Goal: Task Accomplishment & Management: Complete application form

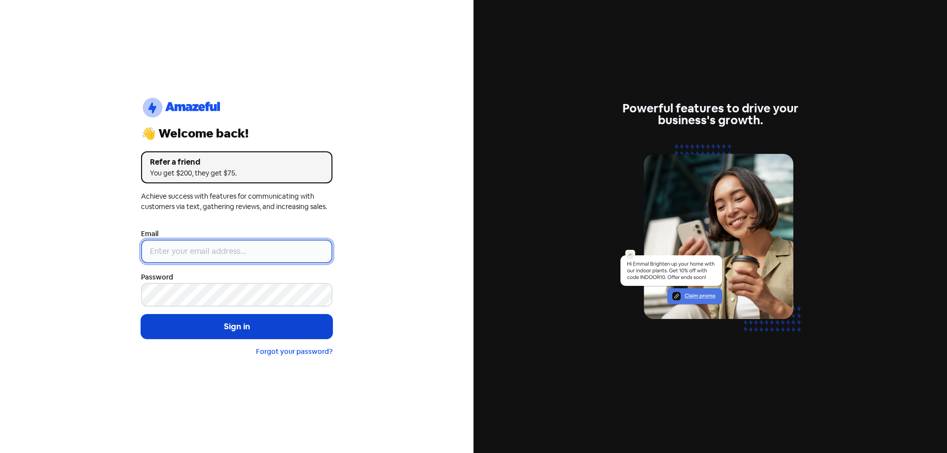
type input "[EMAIL_ADDRESS][DOMAIN_NAME]"
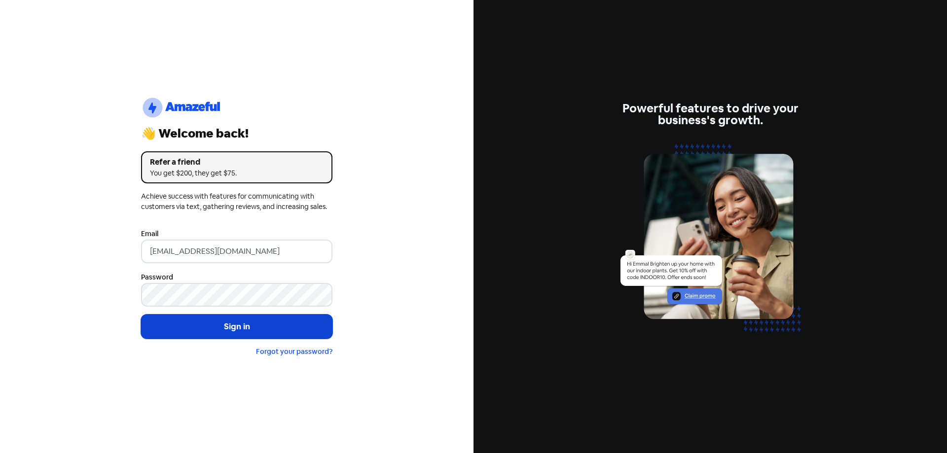
click at [227, 318] on button "Sign in" at bounding box center [236, 327] width 191 height 25
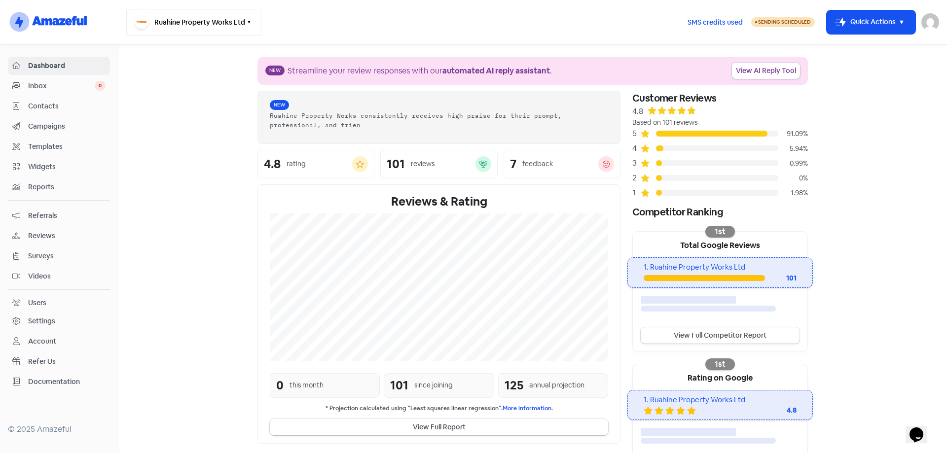
click at [249, 18] on button "Ruahine Property Works Ltd" at bounding box center [193, 22] width 135 height 27
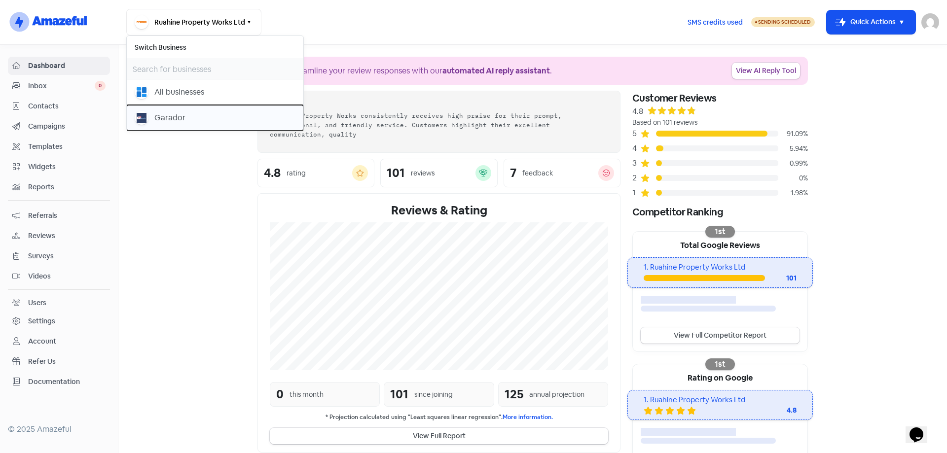
click at [174, 116] on div "Garador" at bounding box center [169, 118] width 31 height 12
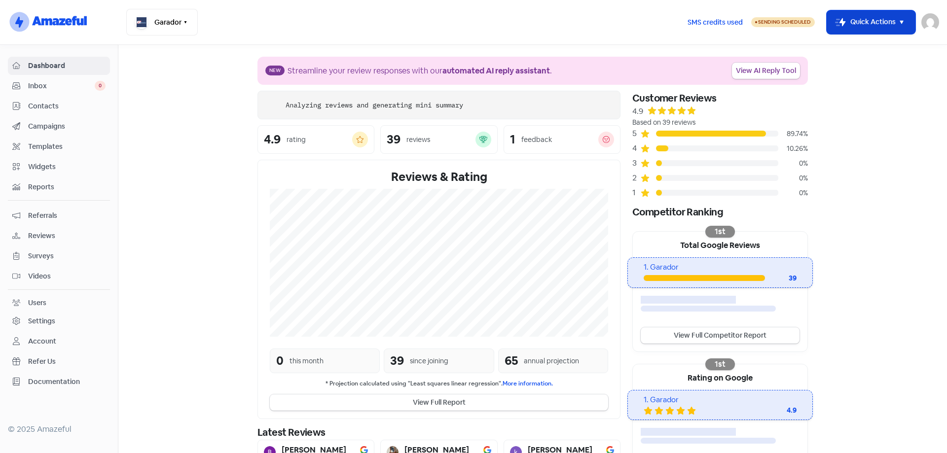
click at [905, 26] on icon "button" at bounding box center [902, 22] width 12 height 12
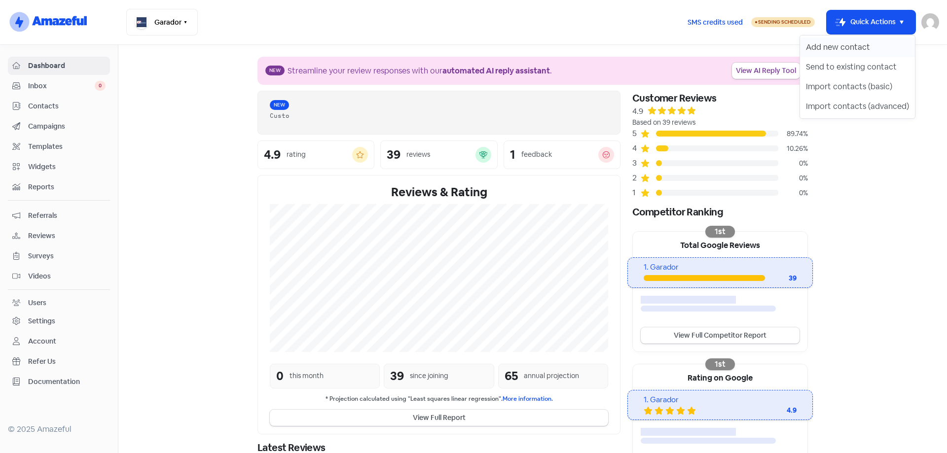
click at [846, 47] on button "Add new contact" at bounding box center [857, 47] width 115 height 20
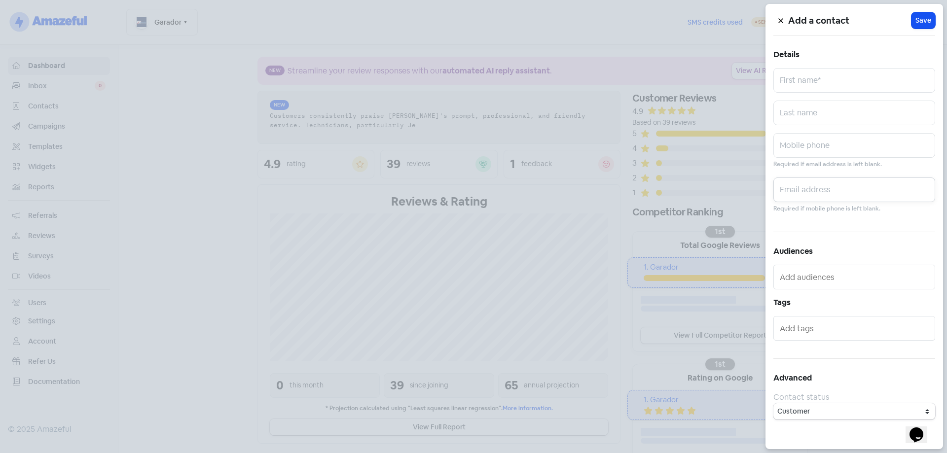
click at [809, 186] on input "text" at bounding box center [854, 190] width 162 height 25
paste input "grickettsnz@gmail.com"
type input "grickettsnz@gmail.com"
click at [814, 74] on input "text" at bounding box center [854, 80] width 162 height 25
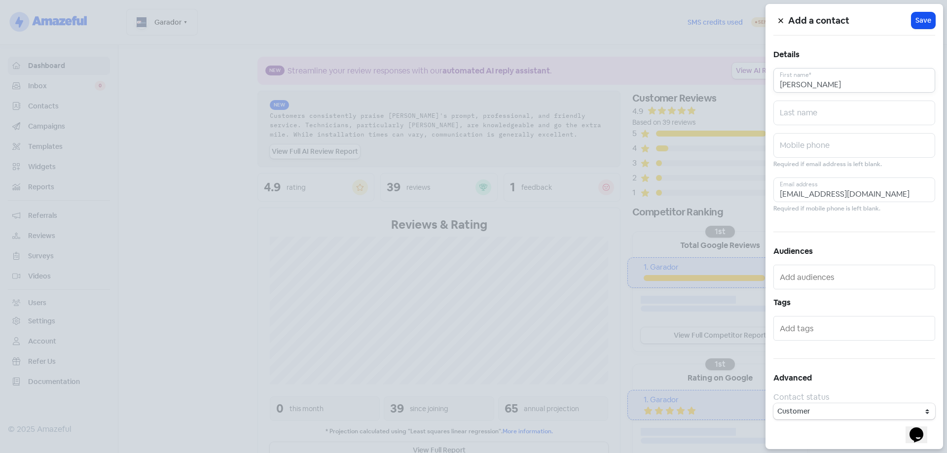
type input "George"
type input "Ricketts"
click at [927, 20] on span "Save" at bounding box center [924, 20] width 16 height 10
